Goal: Information Seeking & Learning: Learn about a topic

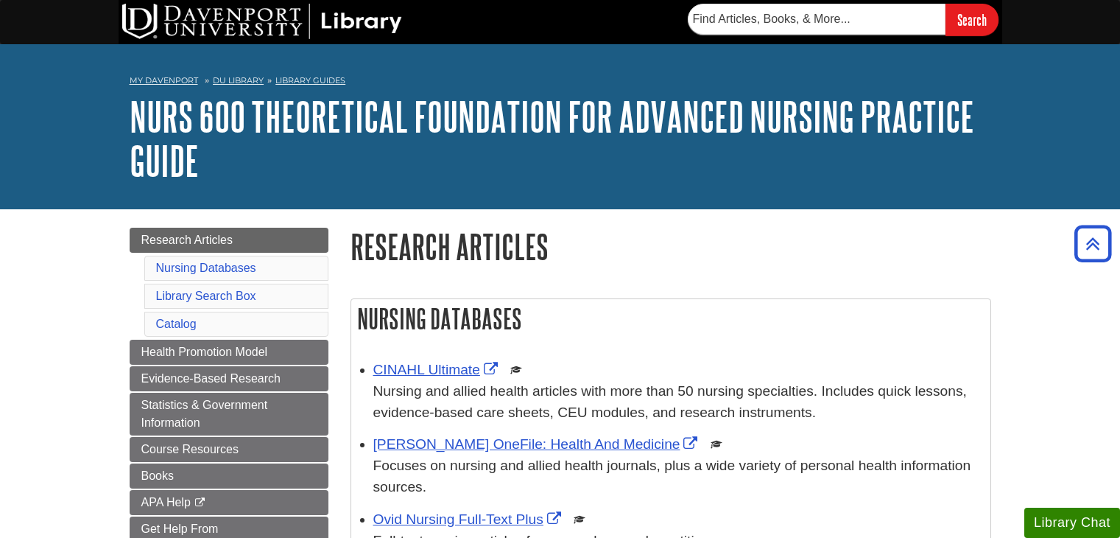
scroll to position [177, 0]
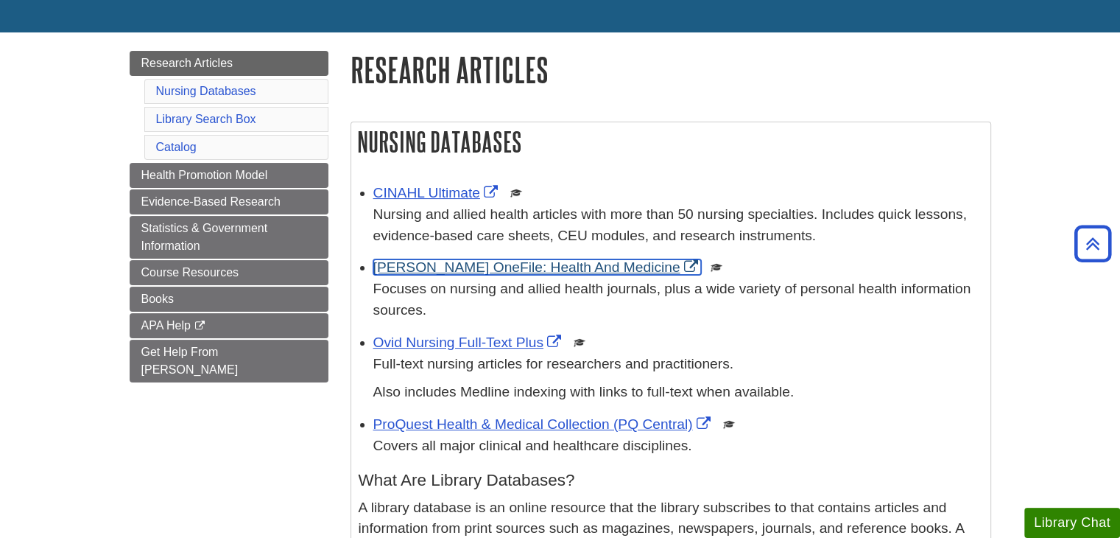
click at [425, 264] on link "[PERSON_NAME] OneFile: Health And Medicine" at bounding box center [537, 266] width 328 height 15
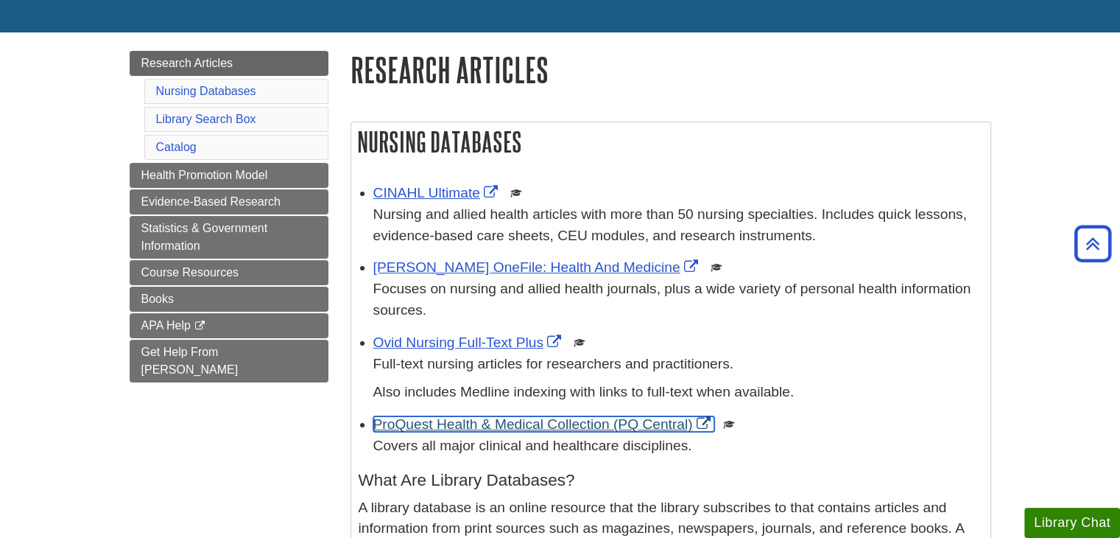
click at [557, 421] on link "ProQuest Health & Medical Collection (PQ Central)" at bounding box center [543, 423] width 341 height 15
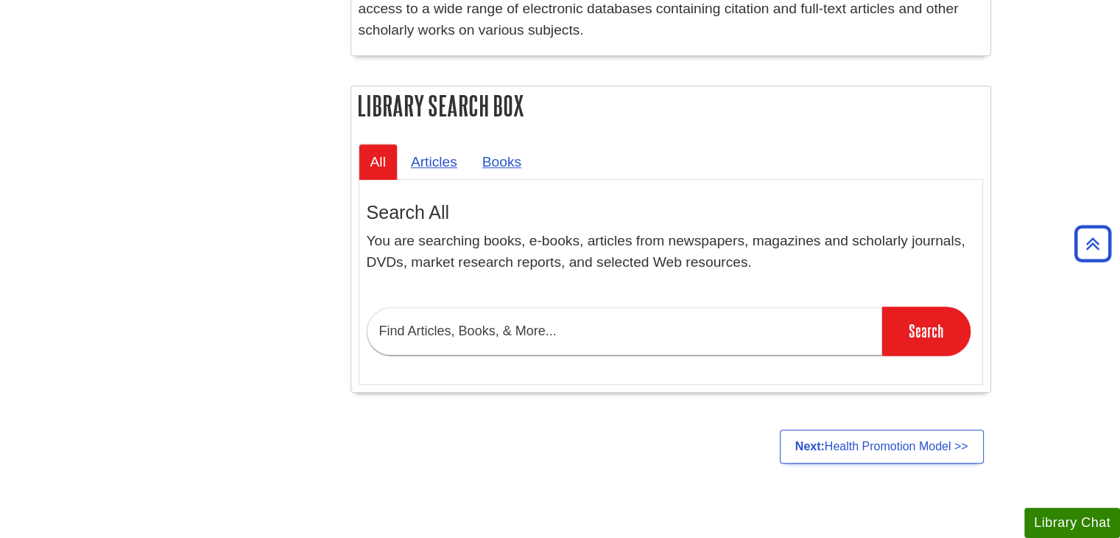
scroll to position [1134, 0]
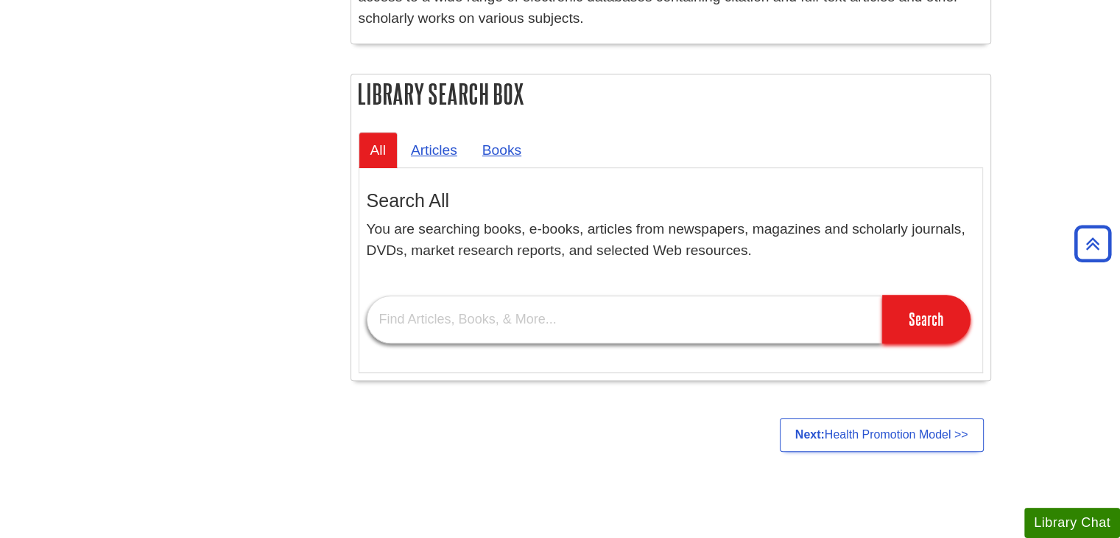
click at [595, 306] on input "text" at bounding box center [624, 319] width 515 height 48
type input "postmodernism and nursing"
click at [882, 295] on input "Search" at bounding box center [926, 319] width 88 height 49
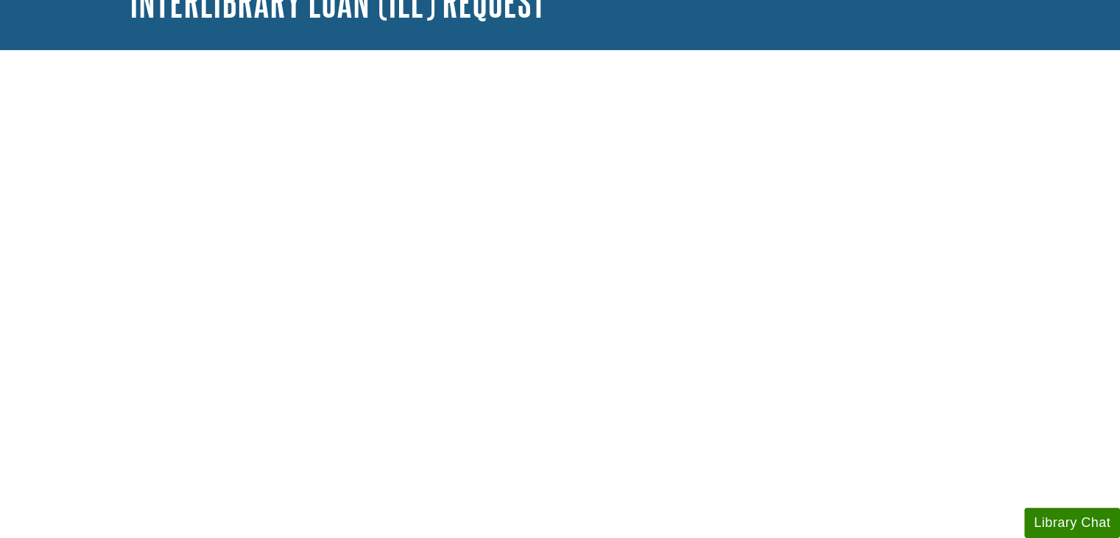
scroll to position [147, 0]
